Goal: Use online tool/utility: Utilize a website feature to perform a specific function

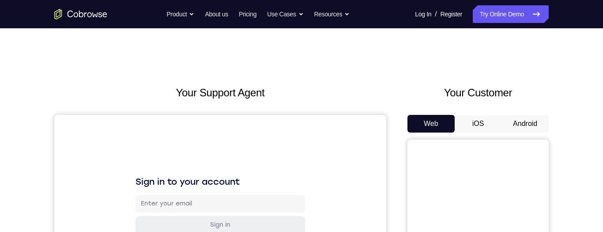
click at [518, 127] on button "Android" at bounding box center [524, 124] width 47 height 18
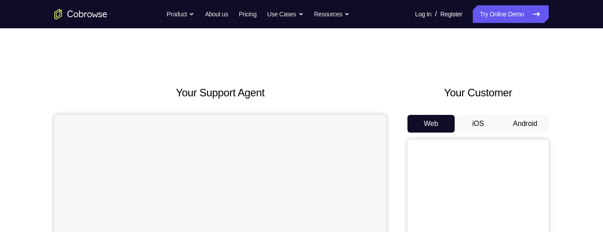
click at [517, 123] on button "Android" at bounding box center [524, 124] width 47 height 18
click at [527, 129] on button "Android" at bounding box center [524, 124] width 47 height 18
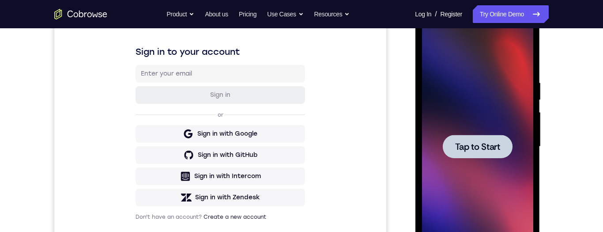
click at [493, 142] on span "Tap to Start" at bounding box center [476, 146] width 45 height 9
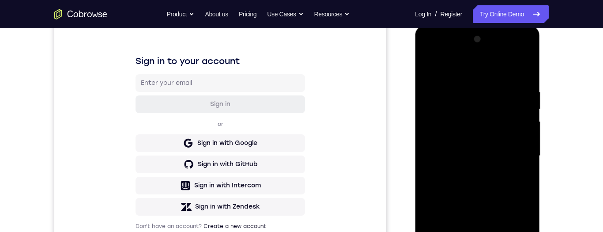
scroll to position [315, 0]
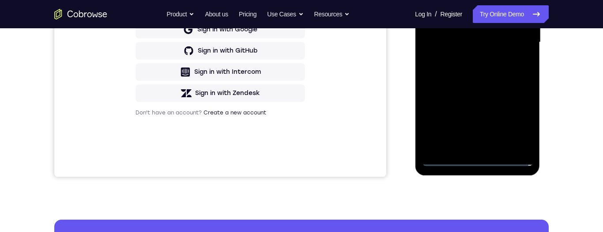
scroll to position [233, 0]
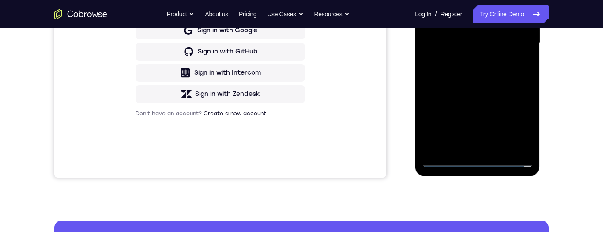
click at [518, 117] on div at bounding box center [476, 43] width 111 height 247
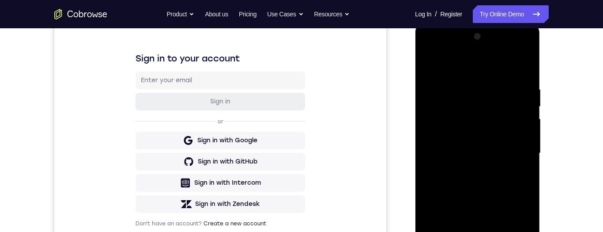
scroll to position [113, 0]
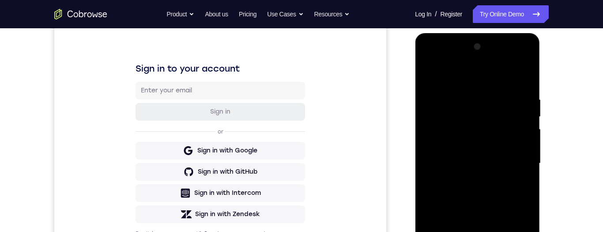
click at [444, 58] on div at bounding box center [476, 163] width 111 height 247
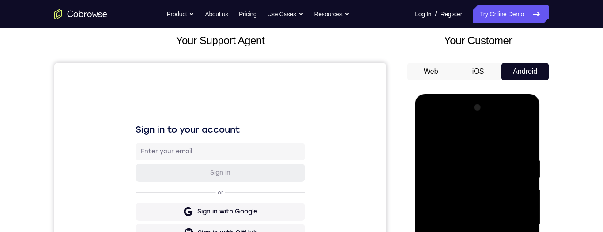
scroll to position [107, 0]
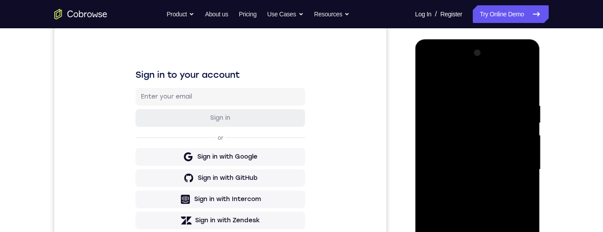
click at [516, 167] on div at bounding box center [476, 169] width 111 height 247
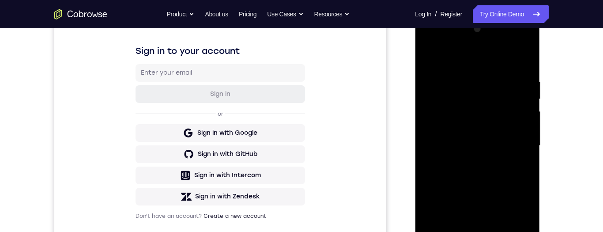
scroll to position [152, 0]
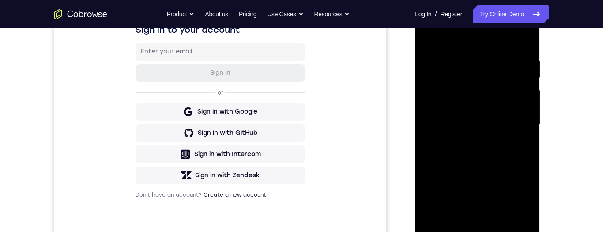
click at [516, 122] on div at bounding box center [476, 124] width 111 height 247
click at [467, 137] on div at bounding box center [476, 124] width 111 height 247
click at [469, 137] on div at bounding box center [476, 124] width 111 height 247
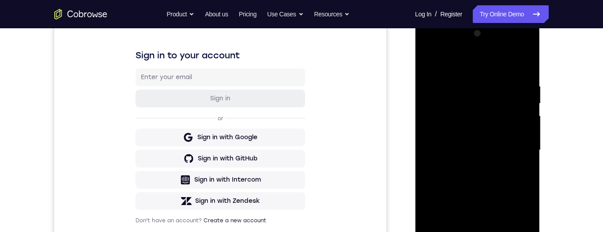
scroll to position [134, 0]
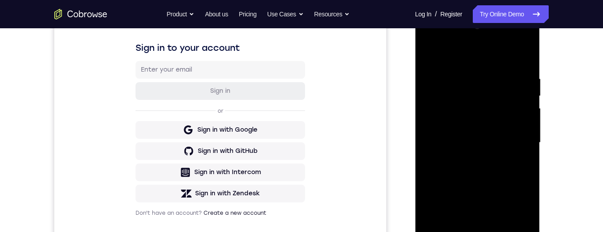
click at [502, 134] on div at bounding box center [476, 142] width 111 height 247
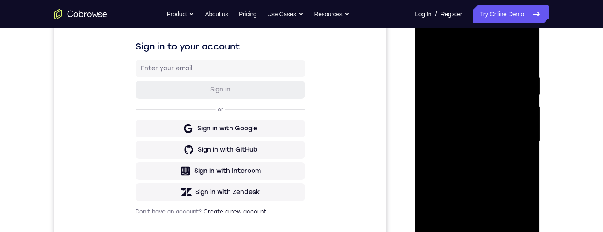
click at [505, 98] on div at bounding box center [476, 141] width 111 height 247
click at [453, 105] on div at bounding box center [476, 141] width 111 height 247
click at [481, 124] on div at bounding box center [476, 141] width 111 height 247
click at [502, 142] on div at bounding box center [476, 141] width 111 height 247
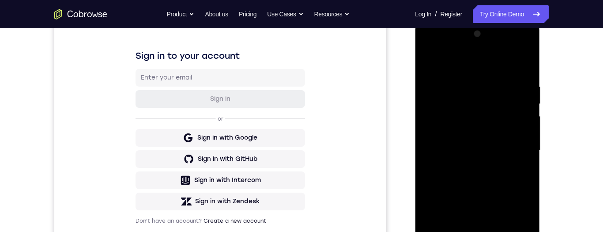
scroll to position [113, 0]
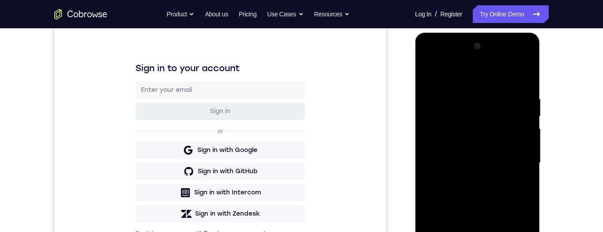
click at [500, 206] on div at bounding box center [476, 162] width 111 height 247
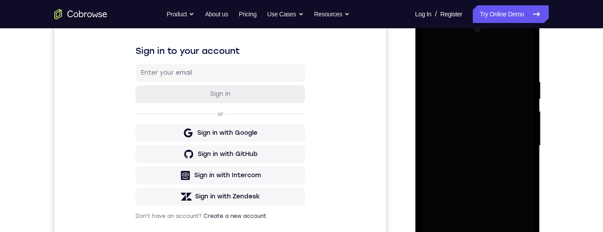
scroll to position [0, 0]
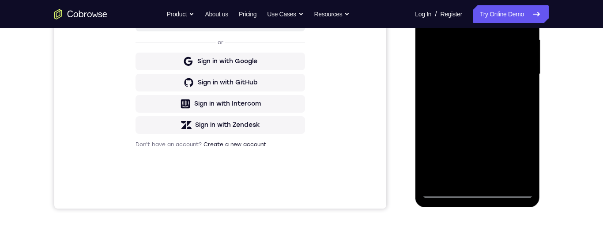
click at [466, 114] on div at bounding box center [476, 74] width 111 height 247
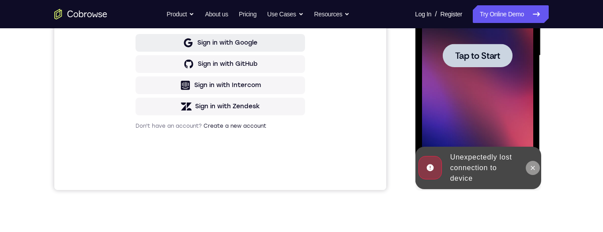
click at [530, 166] on icon at bounding box center [532, 167] width 4 height 4
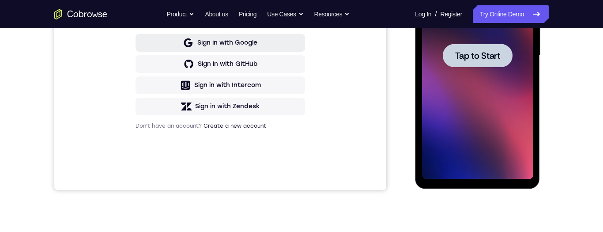
click at [447, 58] on div at bounding box center [477, 55] width 70 height 23
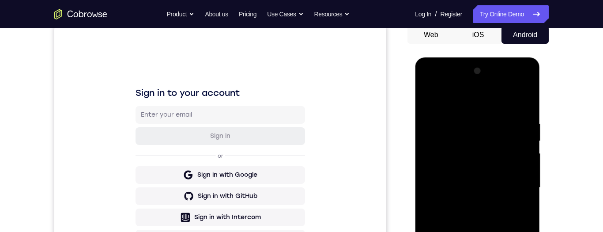
scroll to position [0, 0]
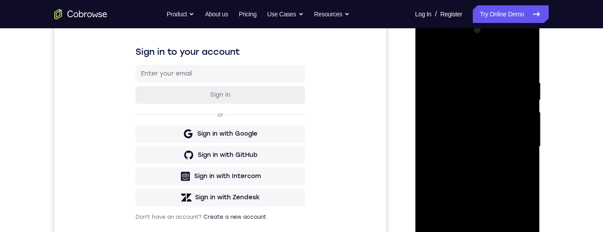
scroll to position [122, 0]
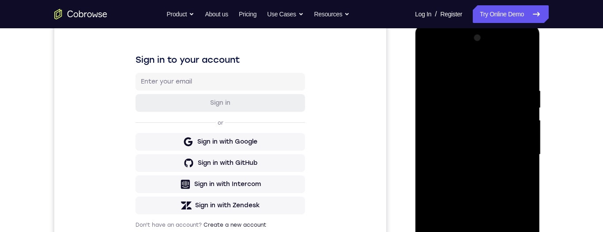
click at [436, 55] on div at bounding box center [476, 154] width 111 height 247
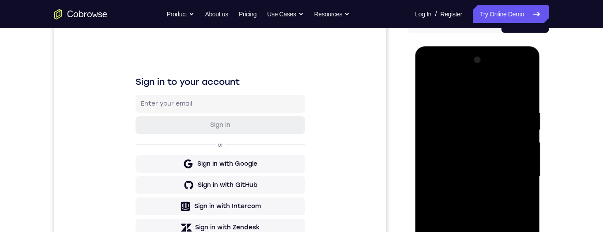
click at [514, 178] on div at bounding box center [476, 176] width 111 height 247
click at [465, 191] on div at bounding box center [476, 176] width 111 height 247
click at [484, 169] on div at bounding box center [476, 176] width 111 height 247
click at [472, 162] on div at bounding box center [476, 176] width 111 height 247
click at [505, 180] on div at bounding box center [476, 176] width 111 height 247
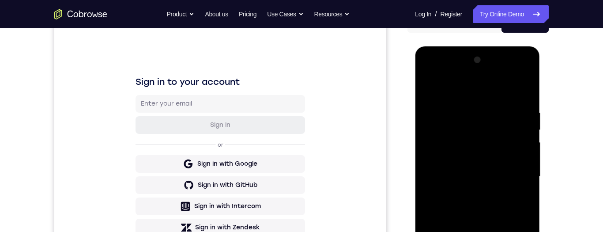
scroll to position [101, 0]
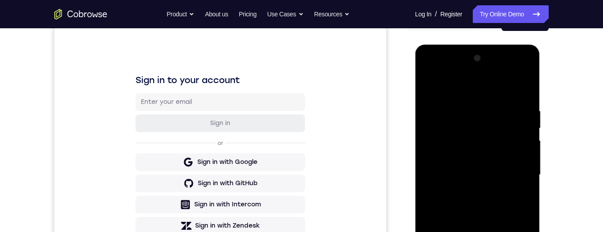
click at [462, 110] on div at bounding box center [476, 174] width 111 height 247
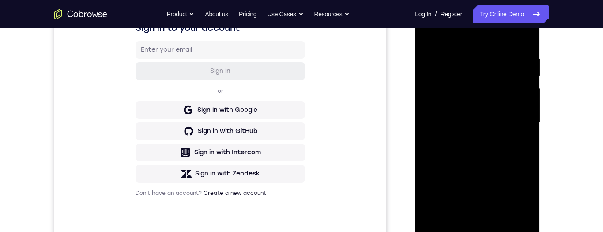
click at [502, 173] on div at bounding box center [476, 122] width 111 height 247
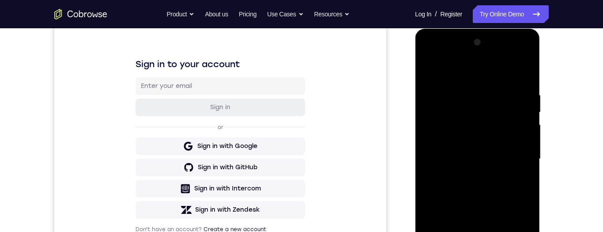
scroll to position [157, 0]
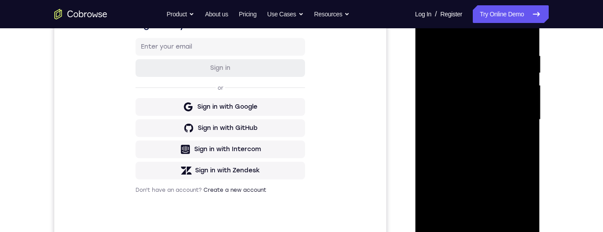
click at [499, 162] on div at bounding box center [476, 119] width 111 height 247
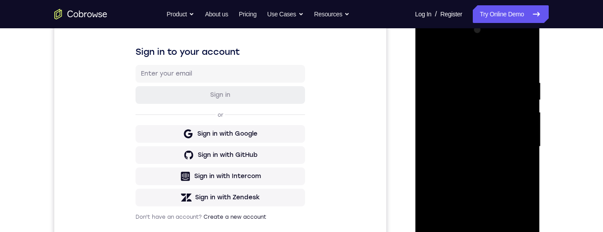
scroll to position [128, 0]
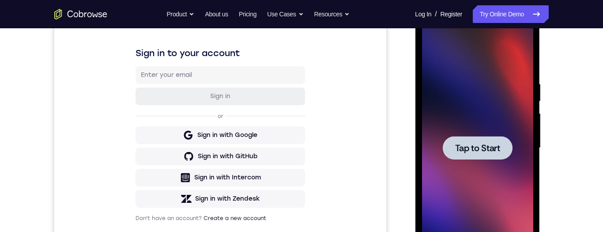
click at [491, 143] on span "Tap to Start" at bounding box center [476, 147] width 45 height 9
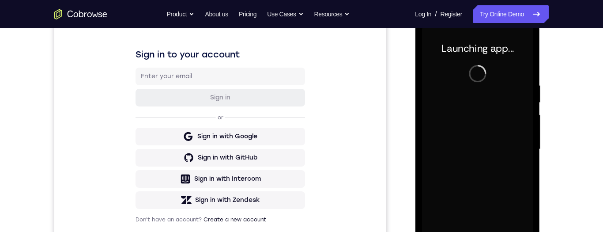
scroll to position [176, 0]
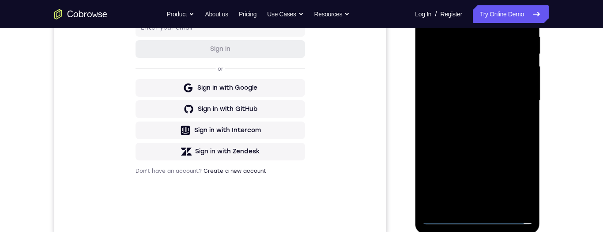
click at [474, 220] on div at bounding box center [476, 100] width 111 height 247
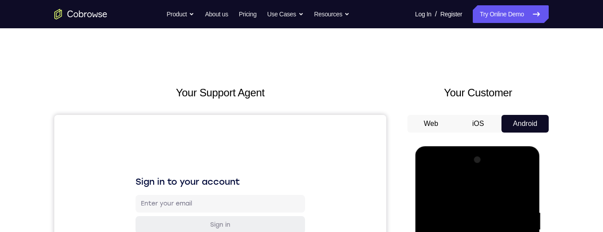
scroll to position [156, 0]
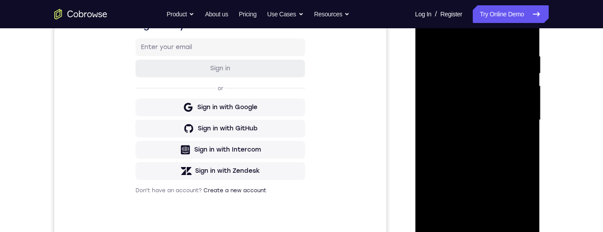
click at [516, 202] on div at bounding box center [476, 119] width 111 height 247
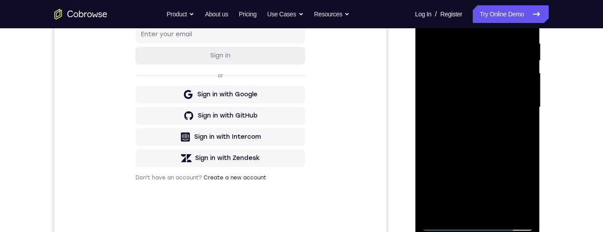
click at [512, 185] on div at bounding box center [476, 107] width 111 height 247
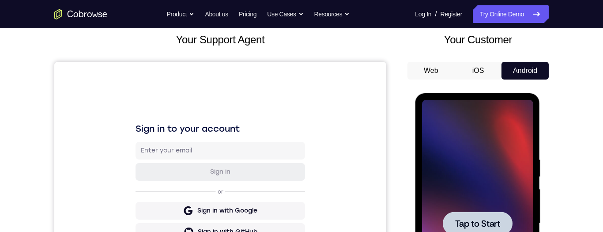
scroll to position [79, 0]
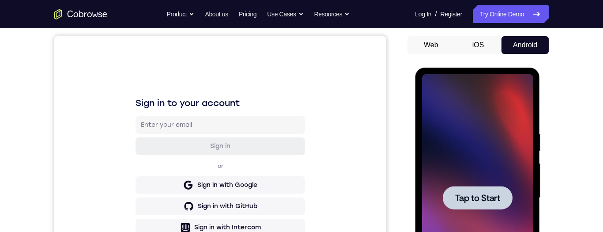
click at [484, 190] on div at bounding box center [477, 197] width 70 height 23
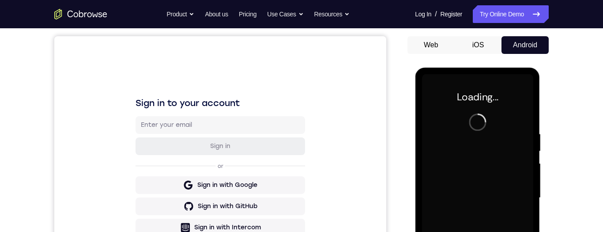
scroll to position [0, 0]
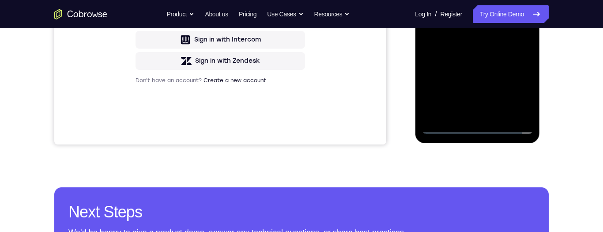
click at [479, 129] on div at bounding box center [476, 10] width 111 height 247
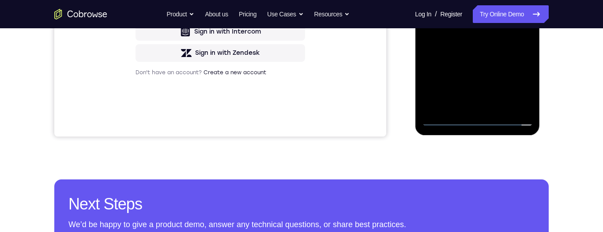
scroll to position [252, 0]
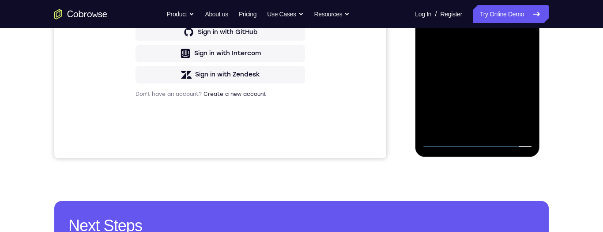
click at [476, 140] on div at bounding box center [476, 23] width 111 height 247
click at [520, 98] on div at bounding box center [476, 23] width 111 height 247
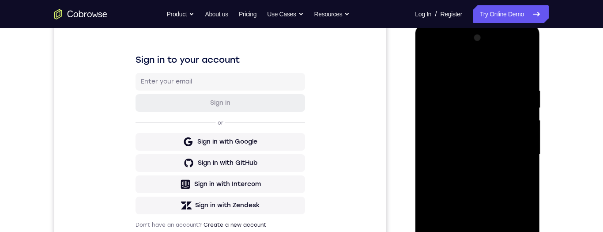
scroll to position [109, 0]
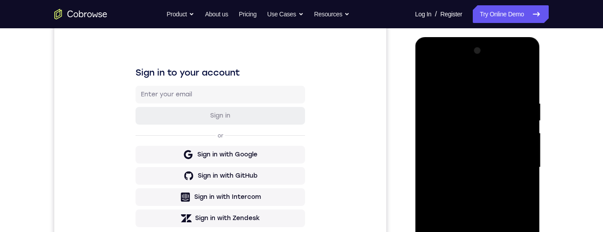
click at [451, 84] on div at bounding box center [476, 167] width 111 height 247
click at [516, 161] on div at bounding box center [476, 167] width 111 height 247
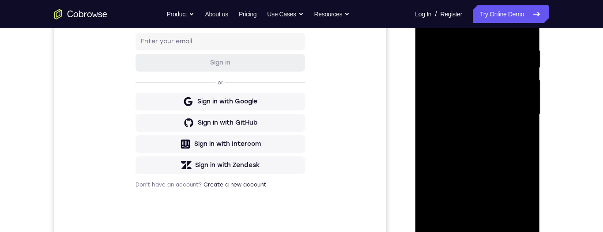
scroll to position [206, 0]
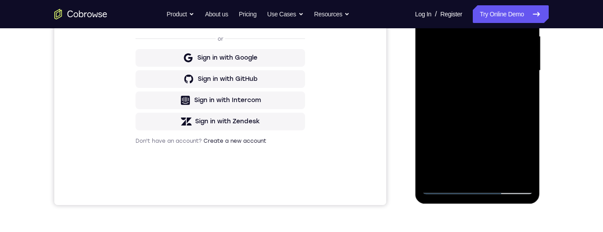
click at [467, 88] on div at bounding box center [476, 70] width 111 height 247
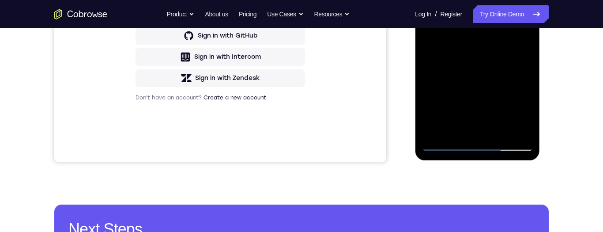
scroll to position [204, 0]
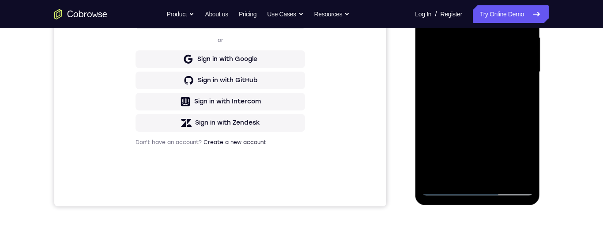
click at [432, 61] on div at bounding box center [476, 71] width 111 height 247
click at [458, 55] on div at bounding box center [476, 71] width 111 height 247
click at [439, 75] on div at bounding box center [476, 71] width 111 height 247
click at [507, 106] on div at bounding box center [476, 71] width 111 height 247
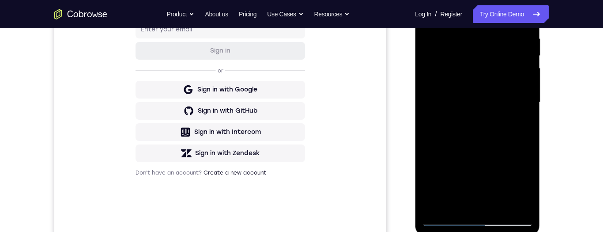
scroll to position [157, 0]
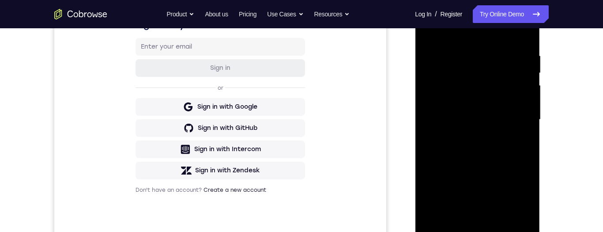
click at [466, 60] on div at bounding box center [476, 119] width 111 height 247
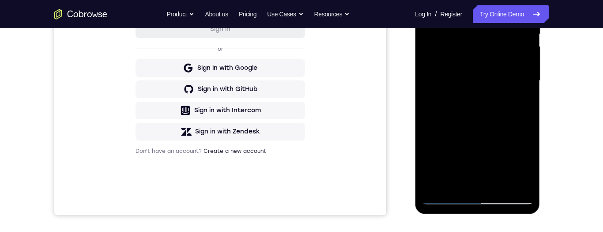
scroll to position [216, 0]
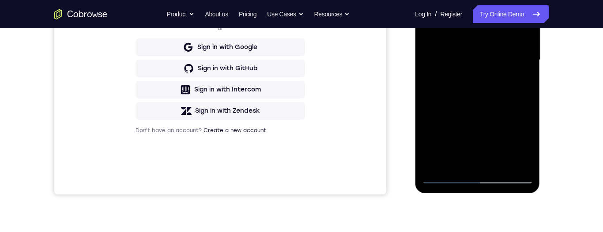
click at [515, 111] on div at bounding box center [476, 59] width 111 height 247
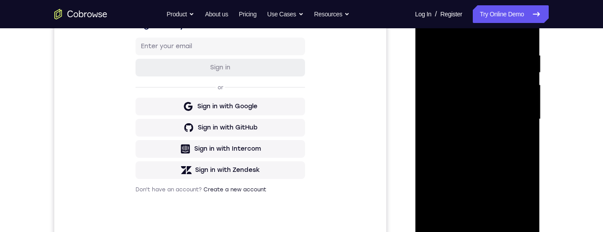
scroll to position [185, 0]
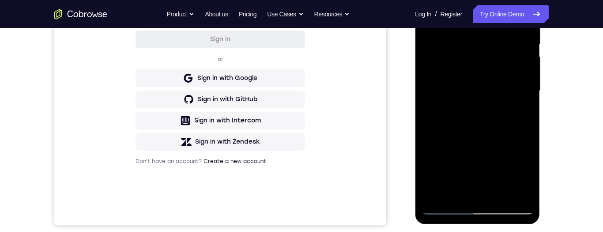
click at [487, 133] on div at bounding box center [476, 90] width 111 height 247
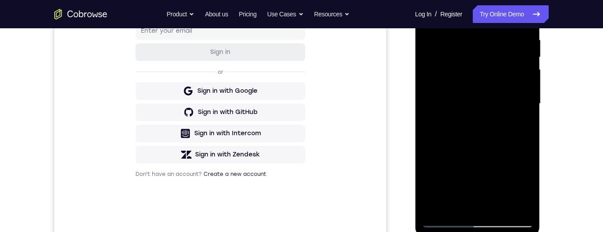
scroll to position [169, 0]
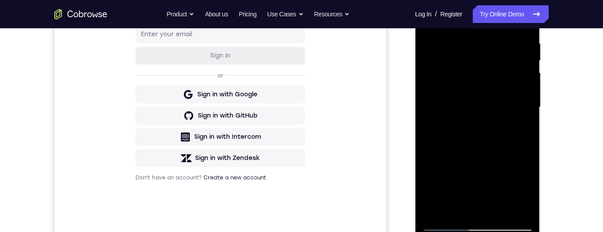
click at [517, 147] on div at bounding box center [476, 107] width 111 height 247
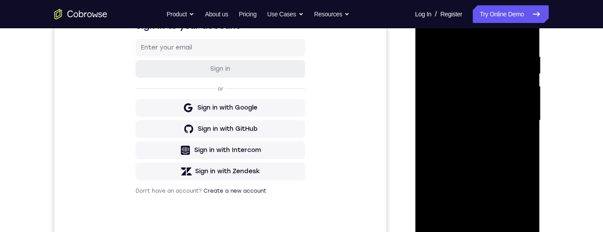
click at [466, 57] on div at bounding box center [476, 120] width 111 height 247
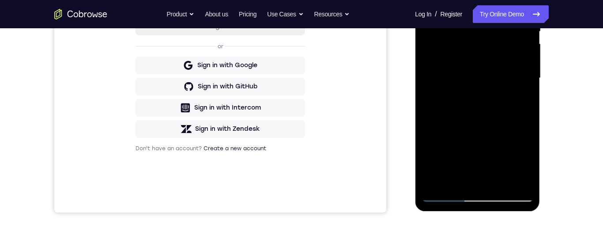
scroll to position [144, 0]
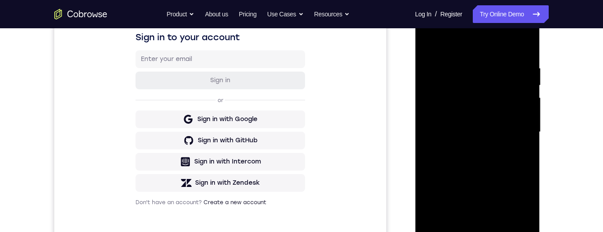
click at [465, 64] on div at bounding box center [476, 131] width 111 height 247
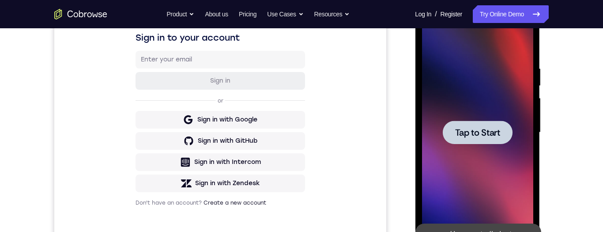
click at [494, 132] on span "Tap to Start" at bounding box center [476, 132] width 45 height 9
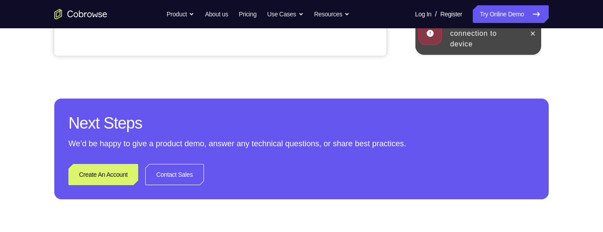
scroll to position [293, 0]
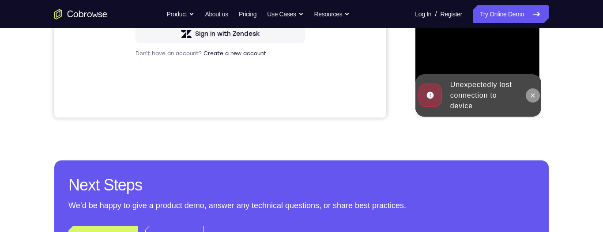
click at [531, 95] on icon at bounding box center [532, 95] width 4 height 4
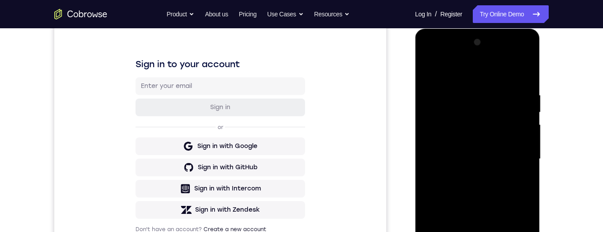
scroll to position [142, 0]
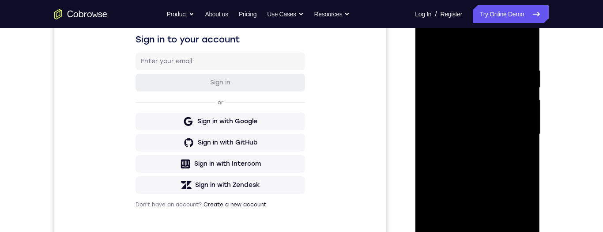
click at [514, 211] on div at bounding box center [476, 134] width 111 height 247
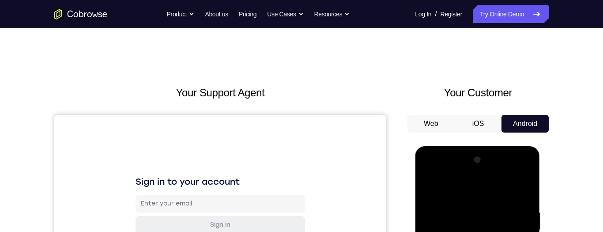
scroll to position [15, 0]
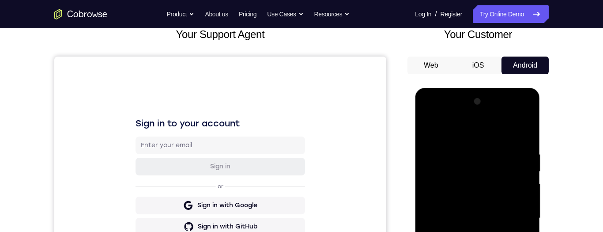
scroll to position [103, 0]
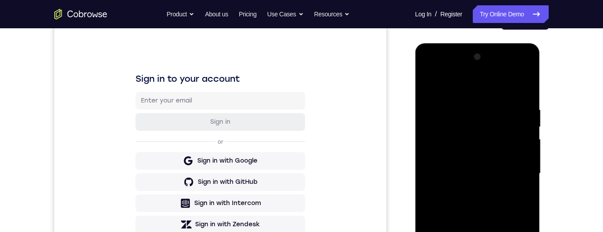
click at [510, 169] on div at bounding box center [476, 173] width 111 height 247
click at [468, 187] on div at bounding box center [476, 173] width 111 height 247
click at [484, 166] on div at bounding box center [476, 173] width 111 height 247
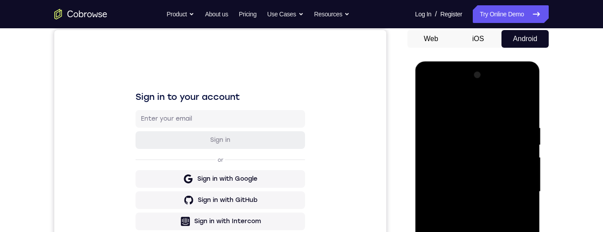
scroll to position [84, 0]
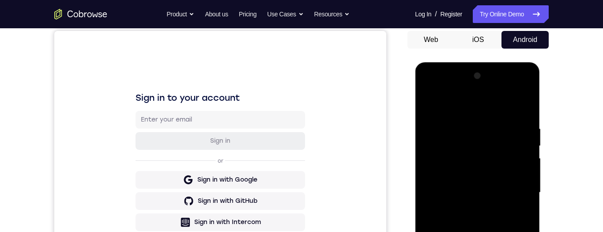
click at [453, 170] on div at bounding box center [476, 192] width 111 height 247
click at [481, 155] on div at bounding box center [476, 192] width 111 height 247
click at [466, 174] on div at bounding box center [476, 192] width 111 height 247
click at [495, 191] on div at bounding box center [476, 192] width 111 height 247
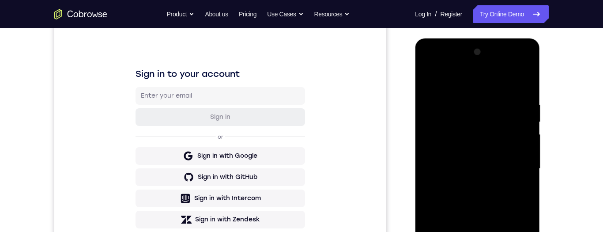
scroll to position [119, 0]
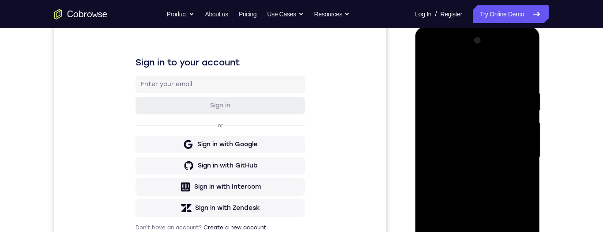
click at [501, 207] on div at bounding box center [476, 157] width 111 height 247
click at [499, 198] on div at bounding box center [476, 157] width 111 height 247
click at [463, 92] on div at bounding box center [476, 157] width 111 height 247
click at [516, 160] on div at bounding box center [476, 157] width 111 height 247
click at [517, 150] on div at bounding box center [476, 157] width 111 height 247
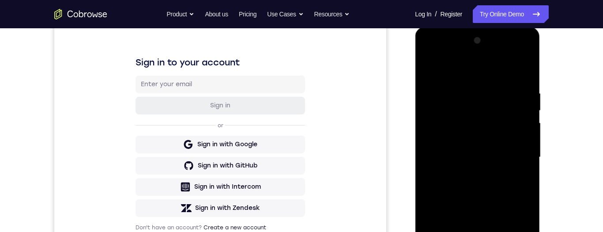
click at [515, 167] on div at bounding box center [476, 157] width 111 height 247
click at [515, 154] on div at bounding box center [476, 157] width 111 height 247
click at [520, 156] on div at bounding box center [476, 157] width 111 height 247
click at [512, 174] on div at bounding box center [476, 157] width 111 height 247
click at [517, 72] on div at bounding box center [476, 157] width 111 height 247
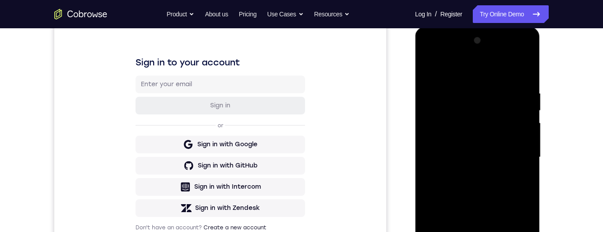
scroll to position [175, 0]
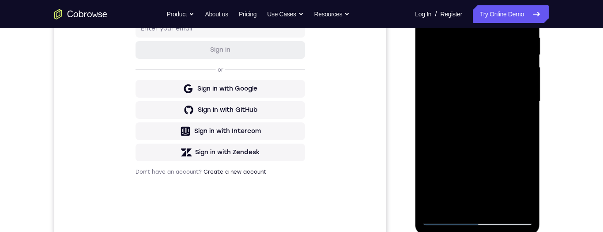
click at [495, 204] on div at bounding box center [476, 101] width 111 height 247
click at [496, 148] on div at bounding box center [476, 101] width 111 height 247
click at [437, 151] on div at bounding box center [476, 101] width 111 height 247
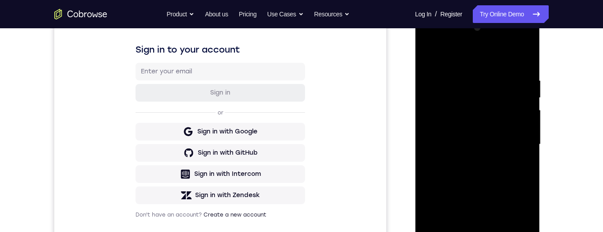
scroll to position [121, 0]
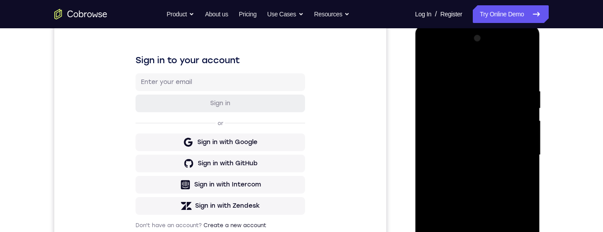
click at [443, 71] on div at bounding box center [476, 154] width 111 height 247
click at [431, 94] on div at bounding box center [476, 154] width 111 height 247
click at [510, 179] on div at bounding box center [476, 154] width 111 height 247
click at [431, 73] on div at bounding box center [476, 154] width 111 height 247
click at [429, 65] on div at bounding box center [476, 154] width 111 height 247
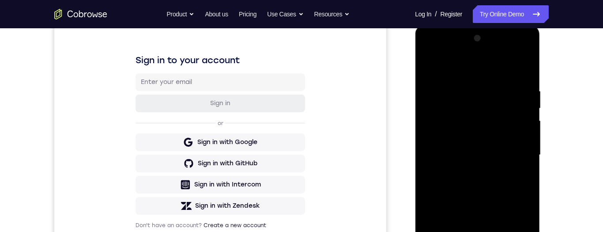
click at [430, 73] on div at bounding box center [476, 154] width 111 height 247
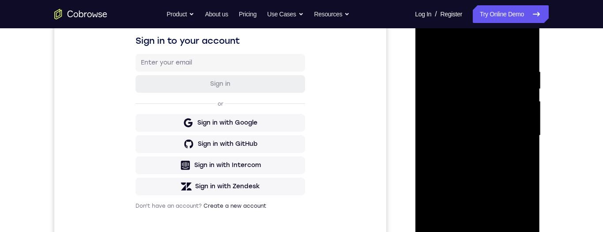
scroll to position [139, 0]
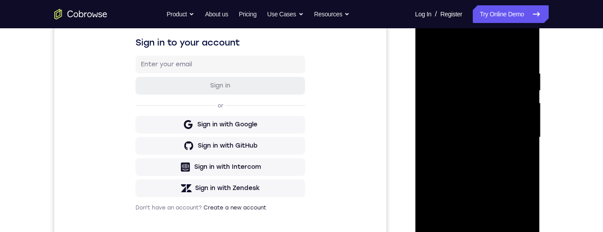
click at [430, 51] on div at bounding box center [476, 137] width 111 height 247
click at [429, 53] on div at bounding box center [476, 137] width 111 height 247
click at [430, 48] on div at bounding box center [476, 137] width 111 height 247
click at [426, 202] on div at bounding box center [476, 137] width 111 height 247
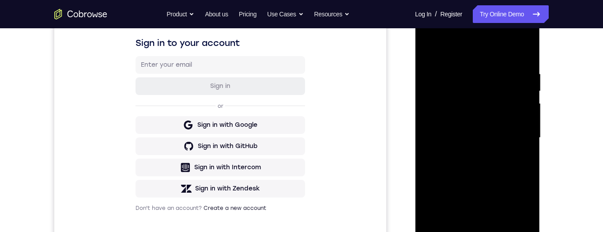
click at [526, 121] on div at bounding box center [476, 137] width 111 height 247
click at [525, 123] on div at bounding box center [476, 137] width 111 height 247
click at [527, 122] on div at bounding box center [476, 137] width 111 height 247
click at [524, 124] on div at bounding box center [476, 137] width 111 height 247
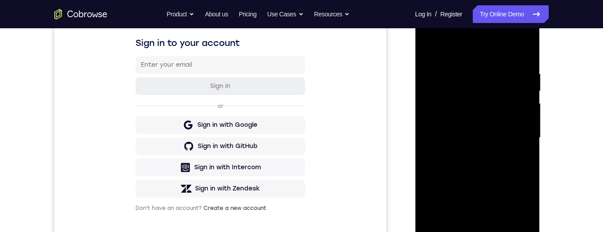
click at [525, 123] on div at bounding box center [476, 137] width 111 height 247
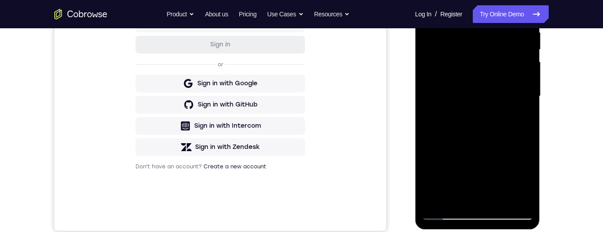
scroll to position [214, 0]
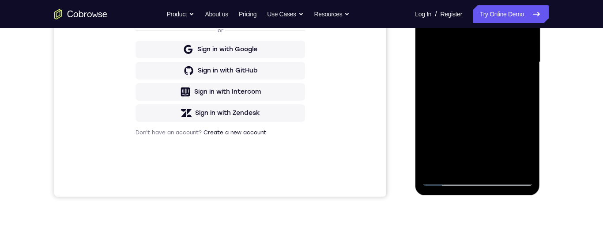
click at [433, 165] on div at bounding box center [476, 62] width 111 height 247
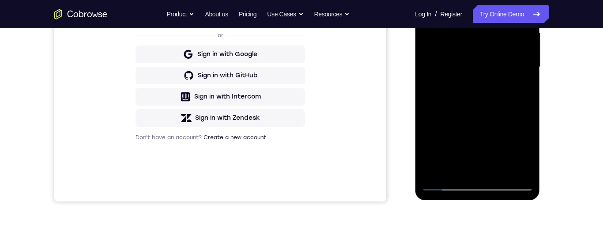
click at [456, 174] on div at bounding box center [476, 67] width 111 height 247
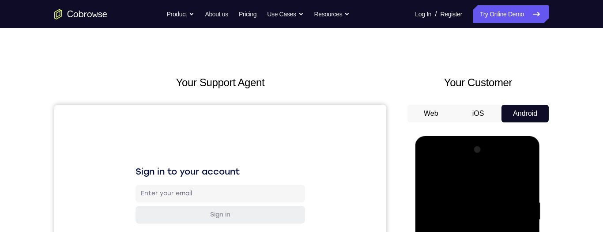
scroll to position [69, 0]
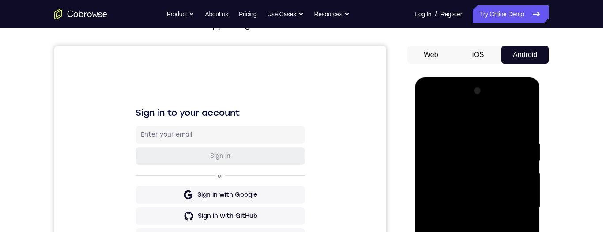
click at [461, 116] on div at bounding box center [476, 207] width 111 height 247
click at [465, 143] on div at bounding box center [476, 207] width 111 height 247
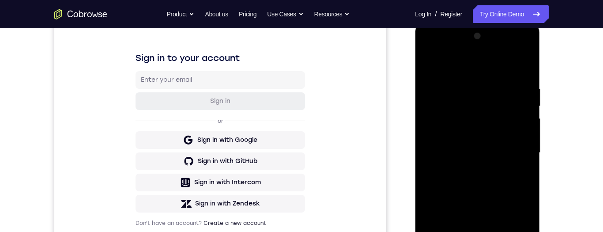
scroll to position [144, 0]
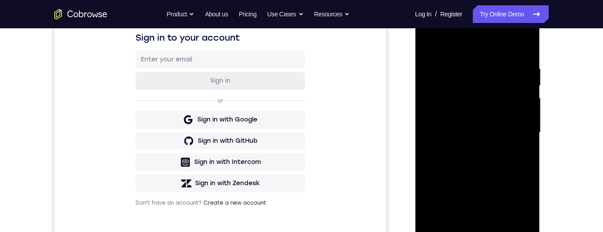
click at [443, 205] on div at bounding box center [476, 132] width 111 height 247
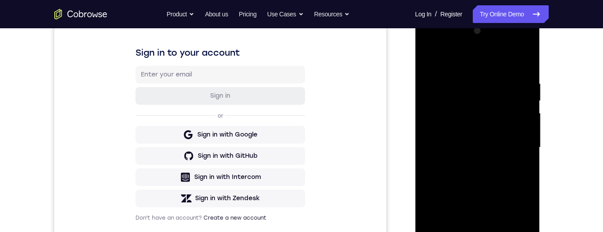
scroll to position [149, 0]
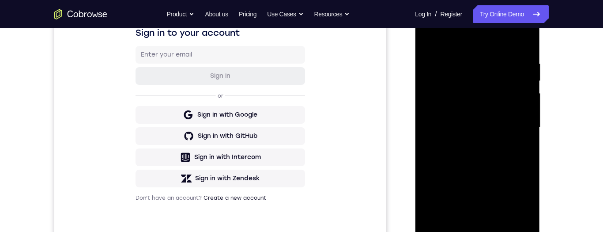
click at [526, 133] on div at bounding box center [476, 127] width 111 height 247
click at [528, 135] on div at bounding box center [476, 127] width 111 height 247
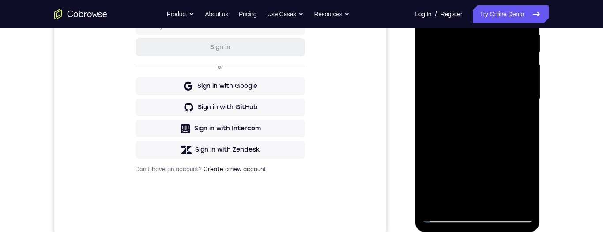
click at [524, 109] on div at bounding box center [476, 98] width 111 height 247
click at [526, 104] on div at bounding box center [476, 98] width 111 height 247
click at [528, 104] on div at bounding box center [476, 98] width 111 height 247
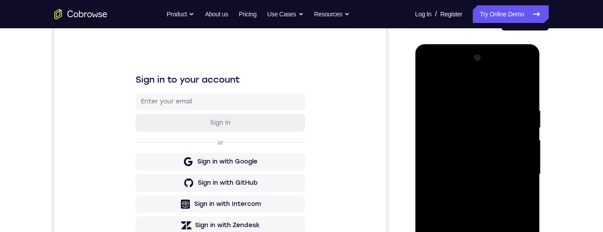
scroll to position [97, 0]
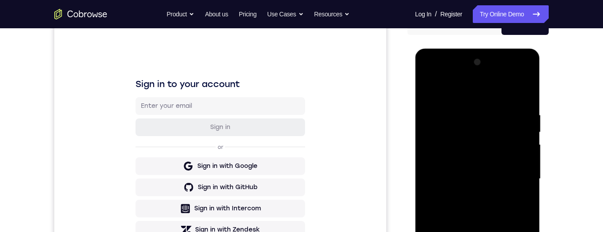
click at [429, 86] on div at bounding box center [476, 178] width 111 height 247
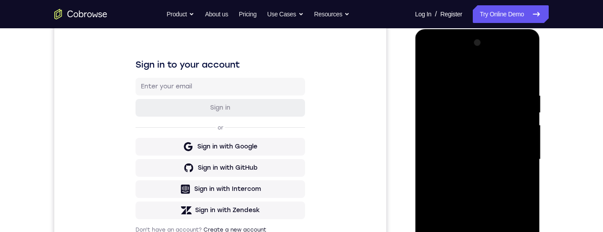
scroll to position [141, 0]
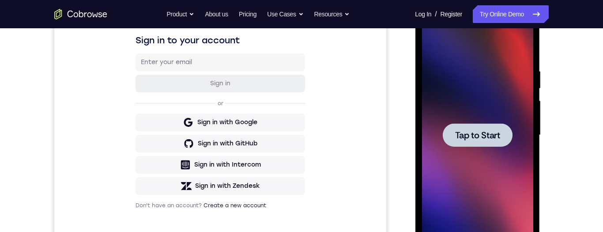
click at [428, 90] on div at bounding box center [476, 134] width 111 height 247
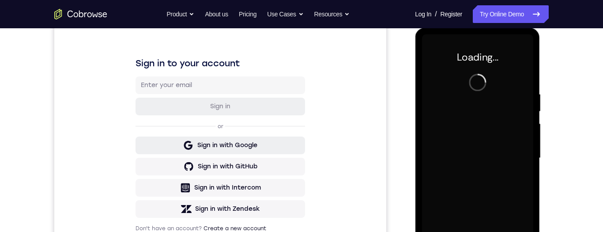
scroll to position [177, 0]
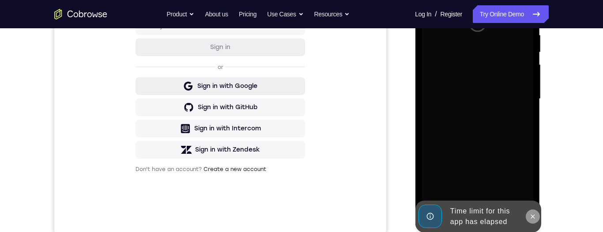
click at [529, 215] on icon at bounding box center [532, 216] width 7 height 7
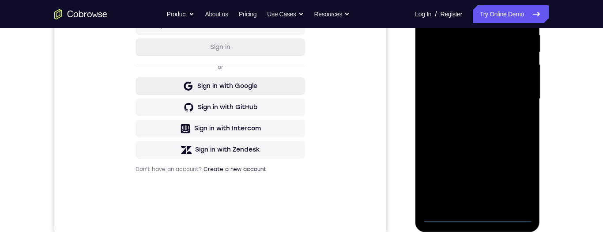
scroll to position [187, 0]
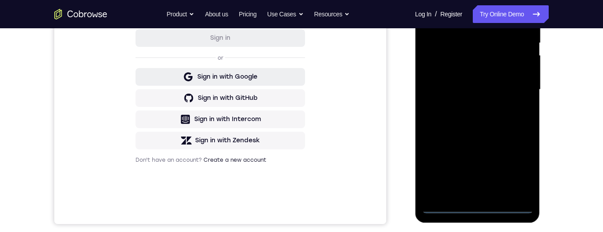
click at [478, 206] on div at bounding box center [476, 89] width 111 height 247
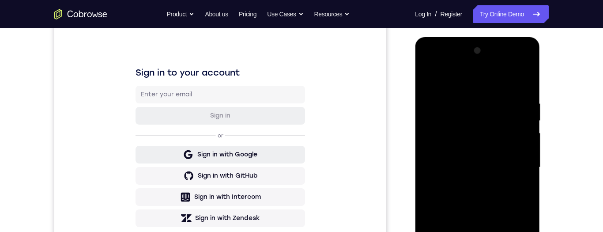
scroll to position [193, 0]
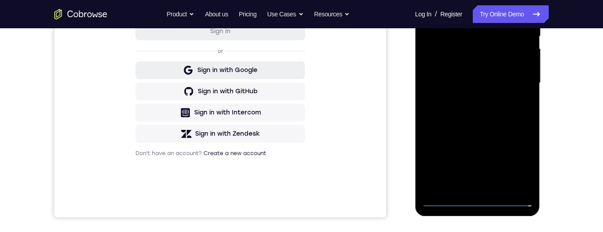
click at [476, 199] on div at bounding box center [476, 82] width 111 height 247
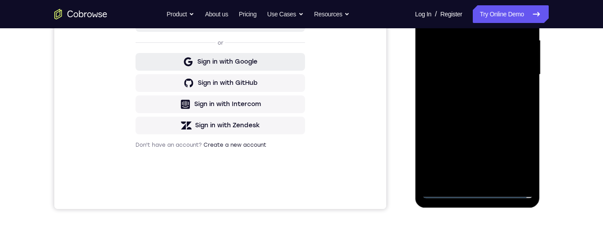
click at [518, 151] on div at bounding box center [476, 74] width 111 height 247
click at [507, 154] on div at bounding box center [476, 74] width 111 height 247
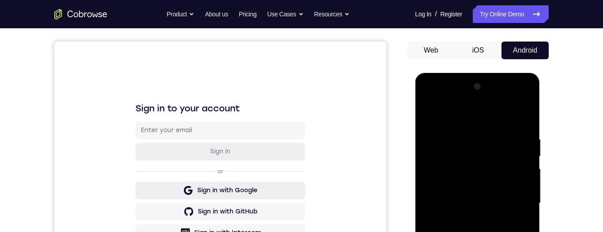
click at [471, 114] on div at bounding box center [476, 202] width 111 height 247
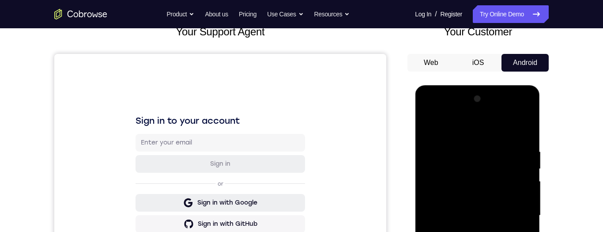
click at [515, 211] on div at bounding box center [476, 215] width 111 height 247
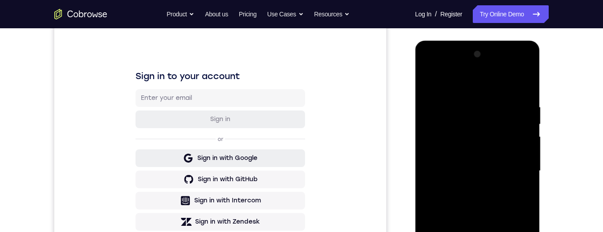
scroll to position [130, 0]
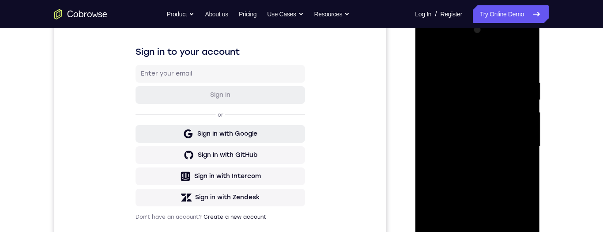
click at [471, 160] on div at bounding box center [476, 146] width 111 height 247
click at [484, 136] on div at bounding box center [476, 146] width 111 height 247
click at [452, 127] on div at bounding box center [476, 146] width 111 height 247
